Goal: Task Accomplishment & Management: Use online tool/utility

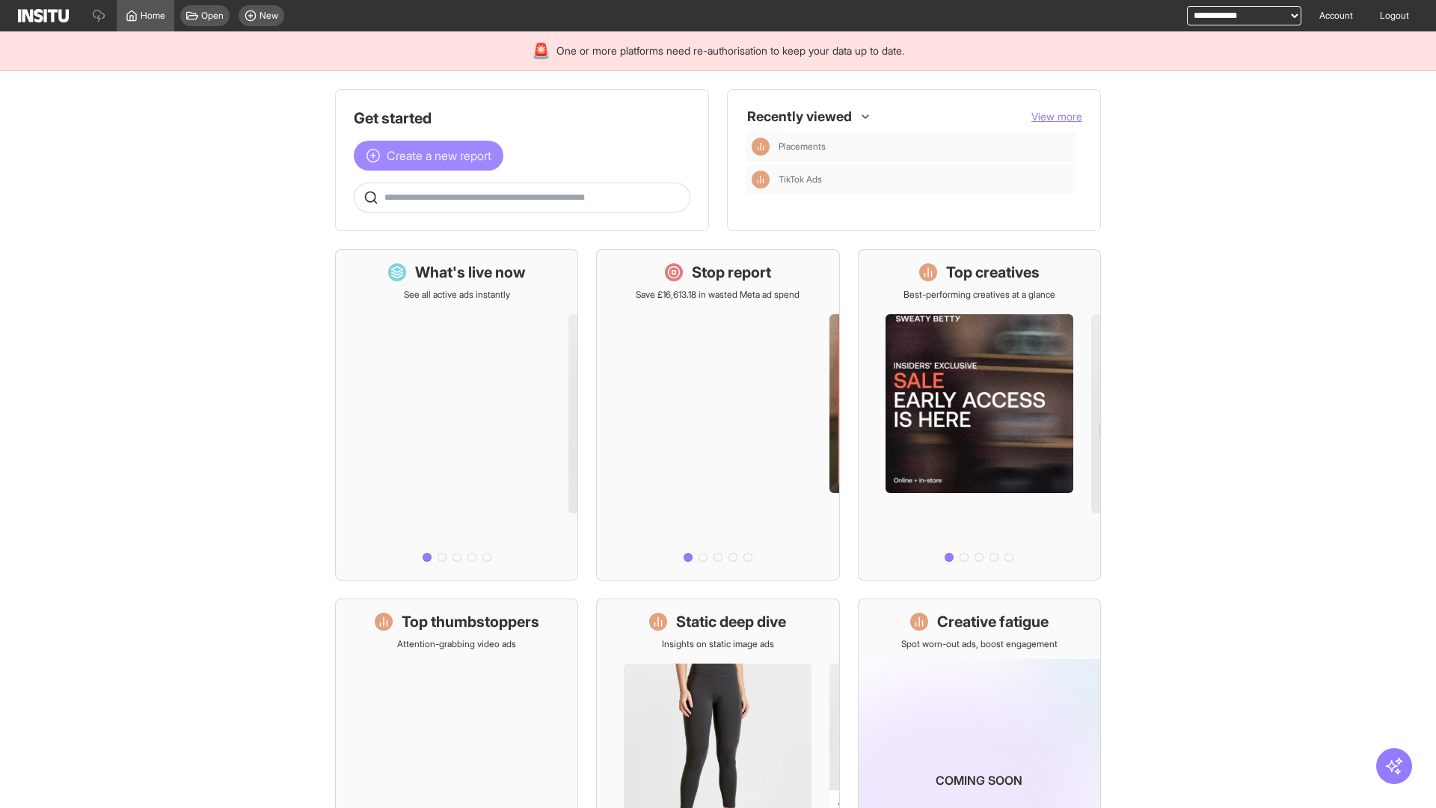
click at [432, 156] on span "Create a new report" at bounding box center [439, 156] width 105 height 18
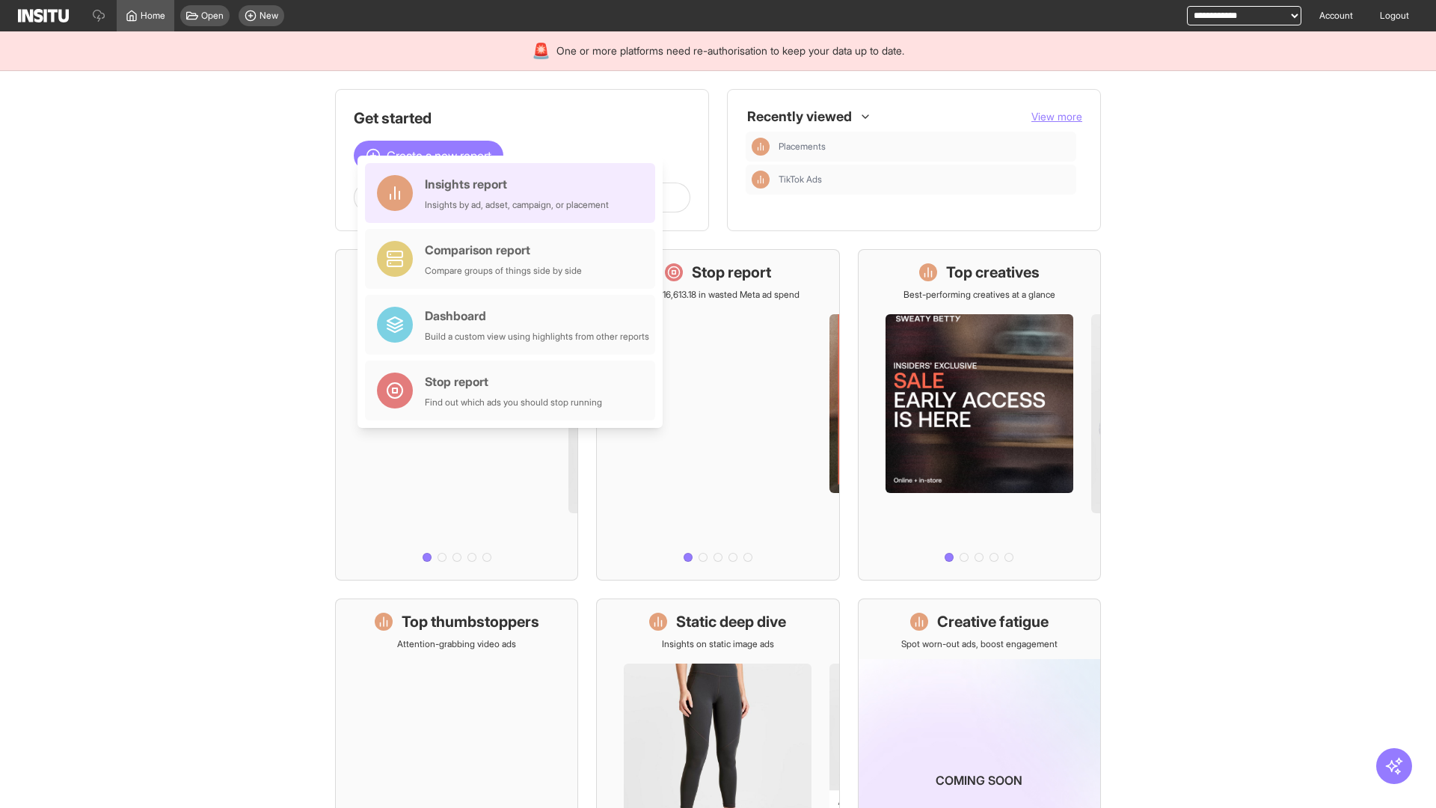
click at [514, 193] on div "Insights report Insights by ad, adset, campaign, or placement" at bounding box center [517, 193] width 184 height 36
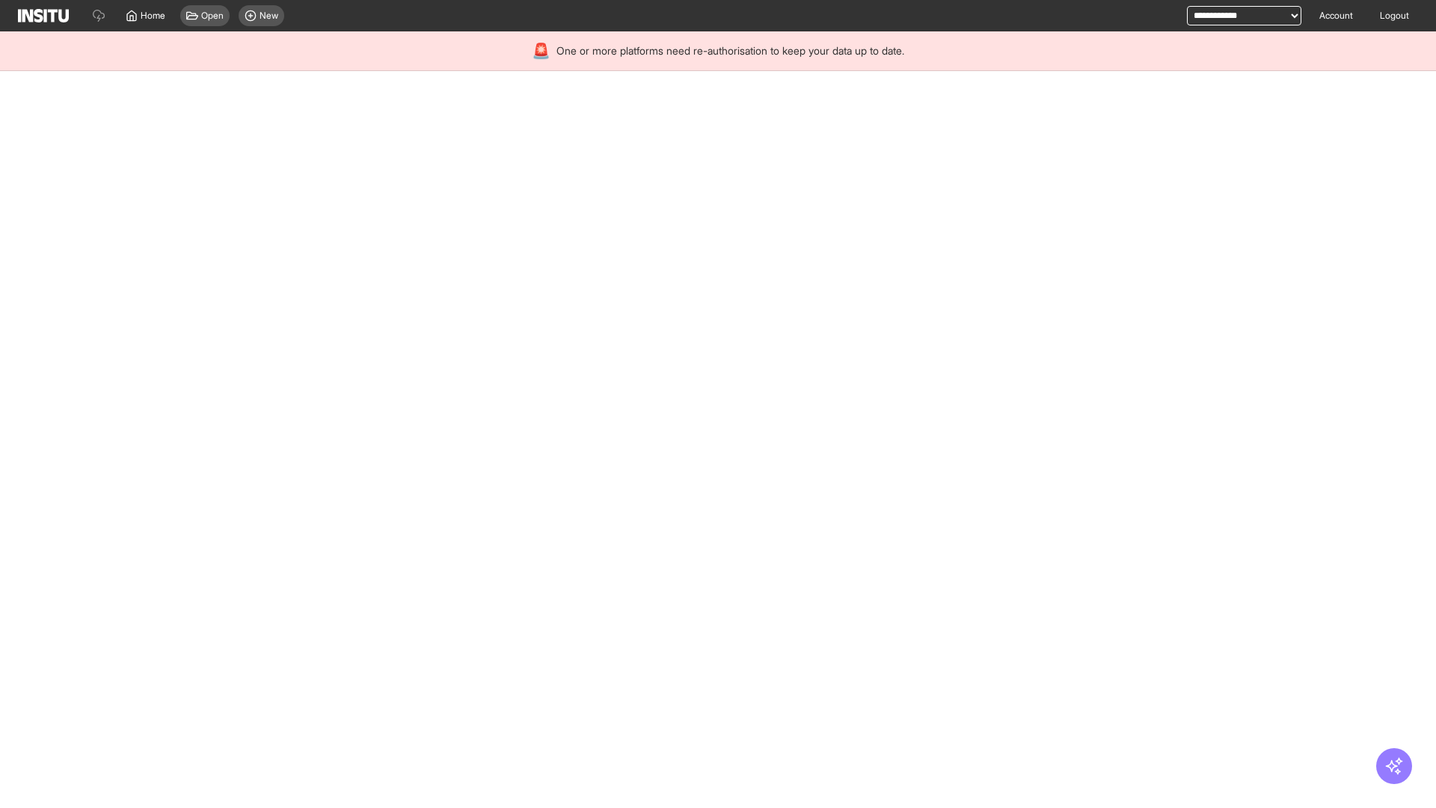
select select "**"
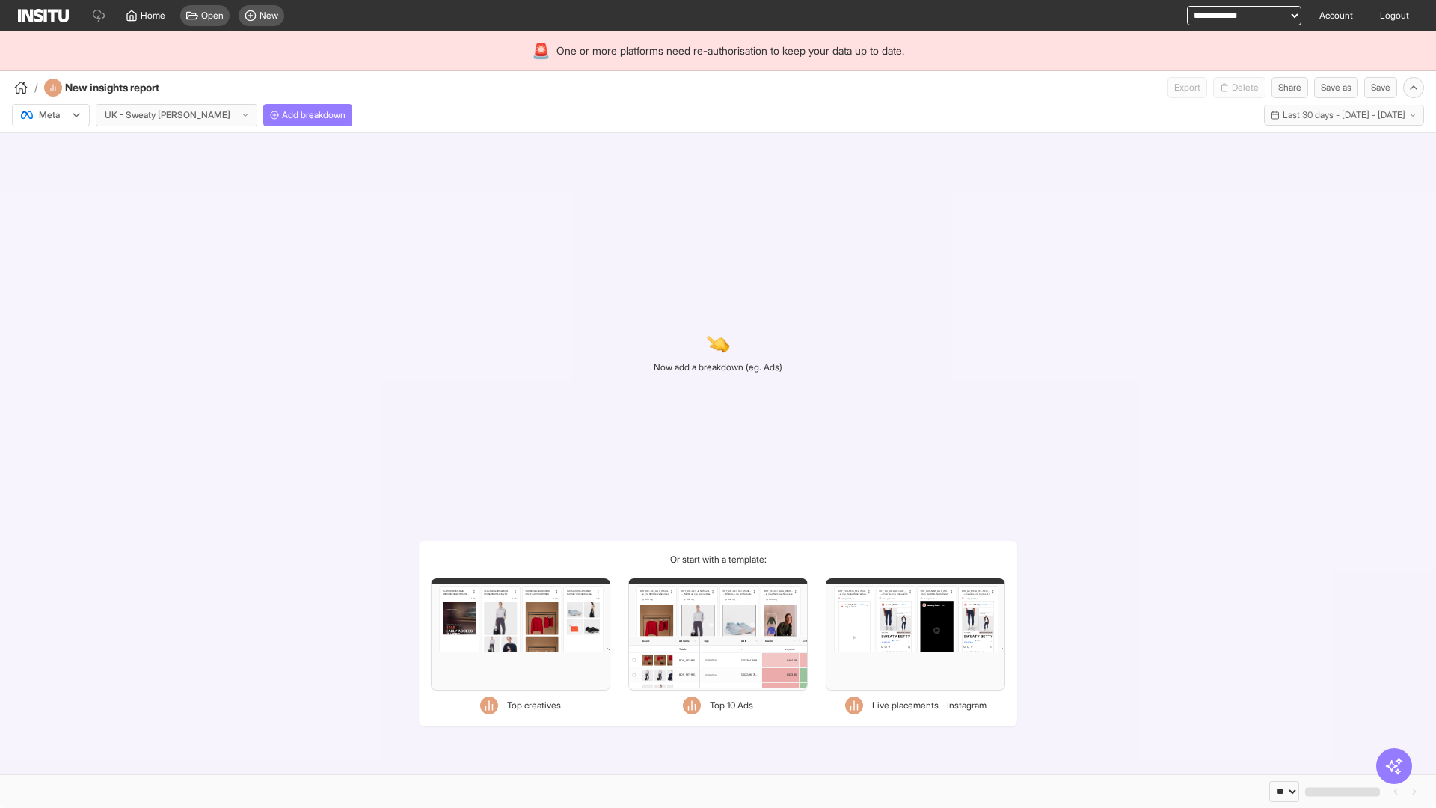
click at [51, 115] on div at bounding box center [40, 115] width 42 height 15
click at [50, 147] on span "Meta" at bounding box center [50, 147] width 20 height 13
click at [282, 115] on span "Add breakdown" at bounding box center [314, 115] width 64 height 12
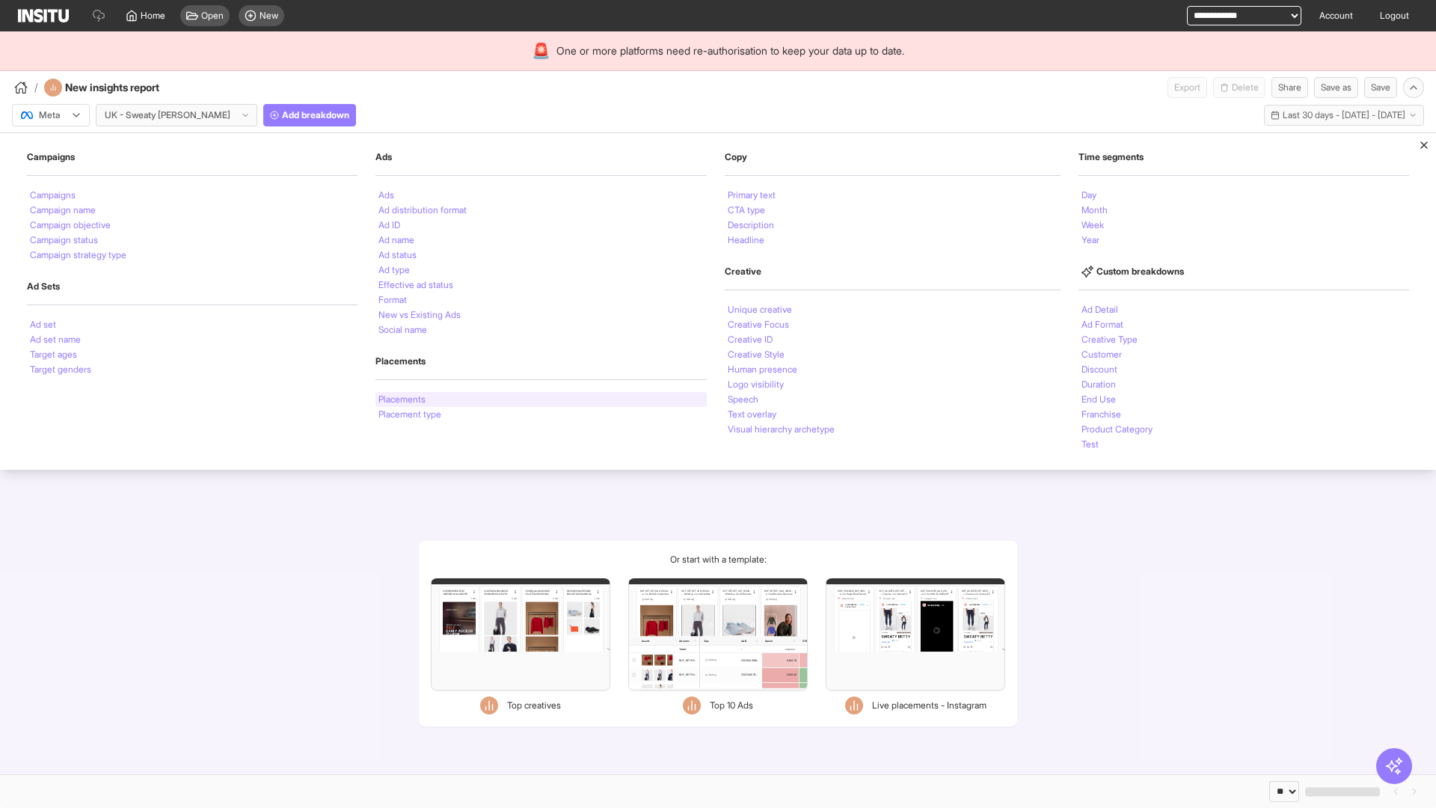
click at [402, 399] on li "Placements" at bounding box center [402, 399] width 47 height 9
